Goal: Information Seeking & Learning: Learn about a topic

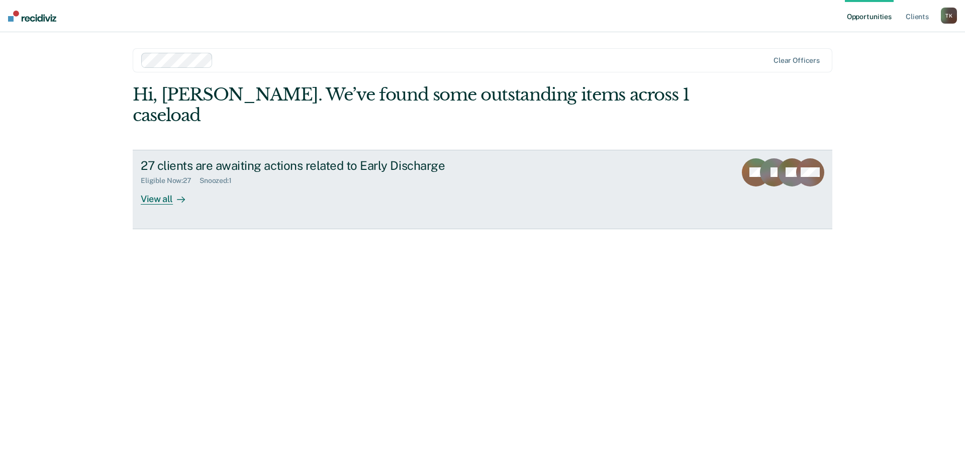
click at [158, 185] on div "View all" at bounding box center [169, 195] width 56 height 20
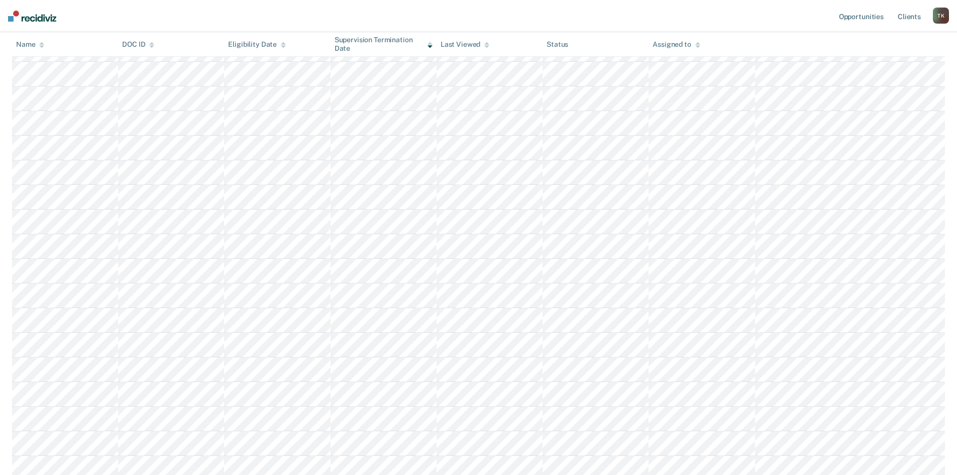
scroll to position [151, 0]
